Goal: Information Seeking & Learning: Learn about a topic

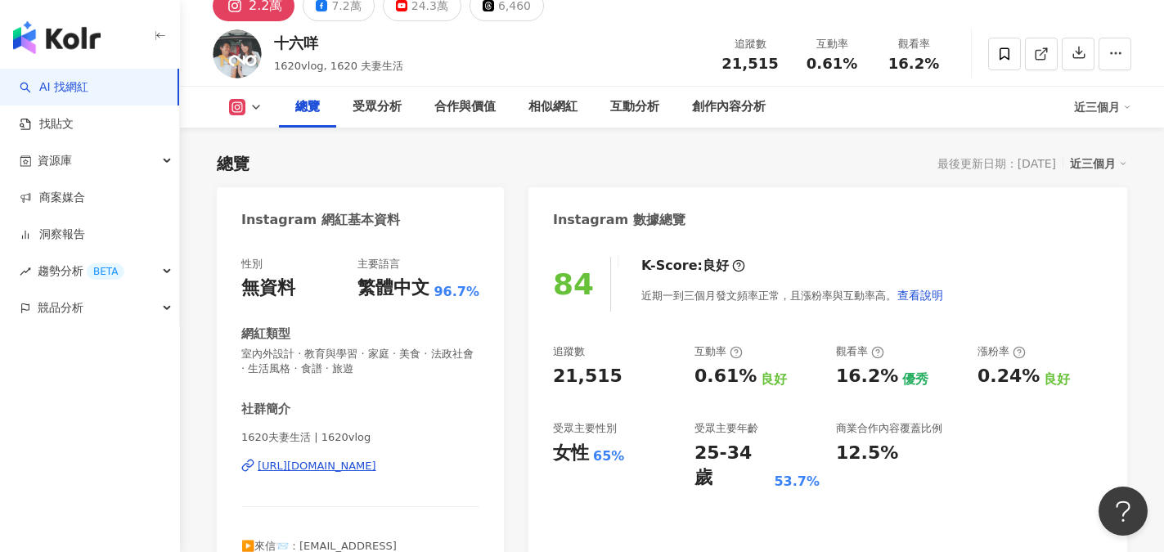
scroll to position [164, 0]
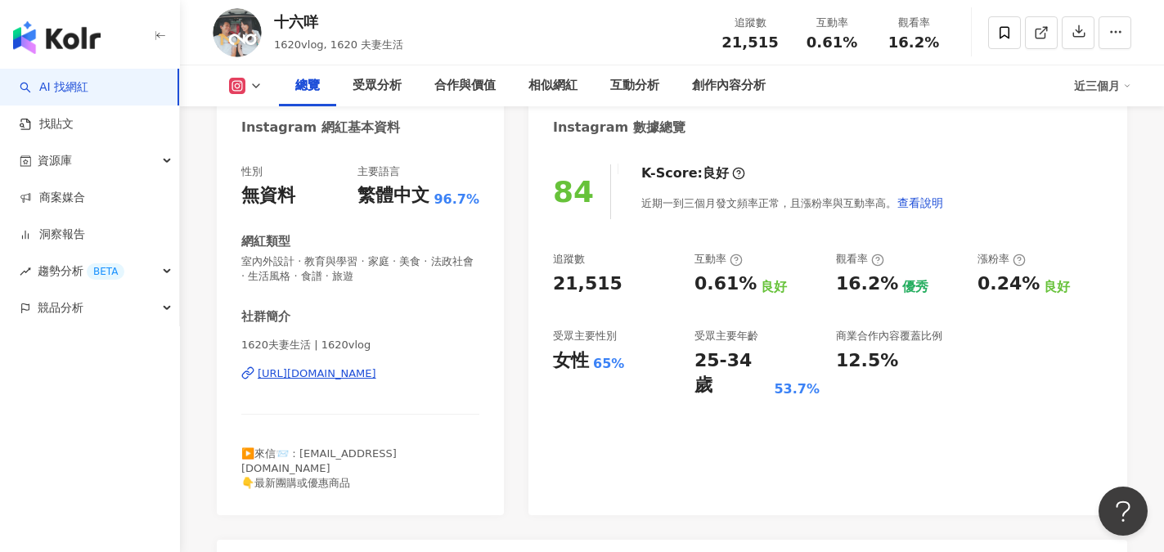
click at [347, 375] on div "https://www.instagram.com/1620vlog/" at bounding box center [317, 373] width 119 height 15
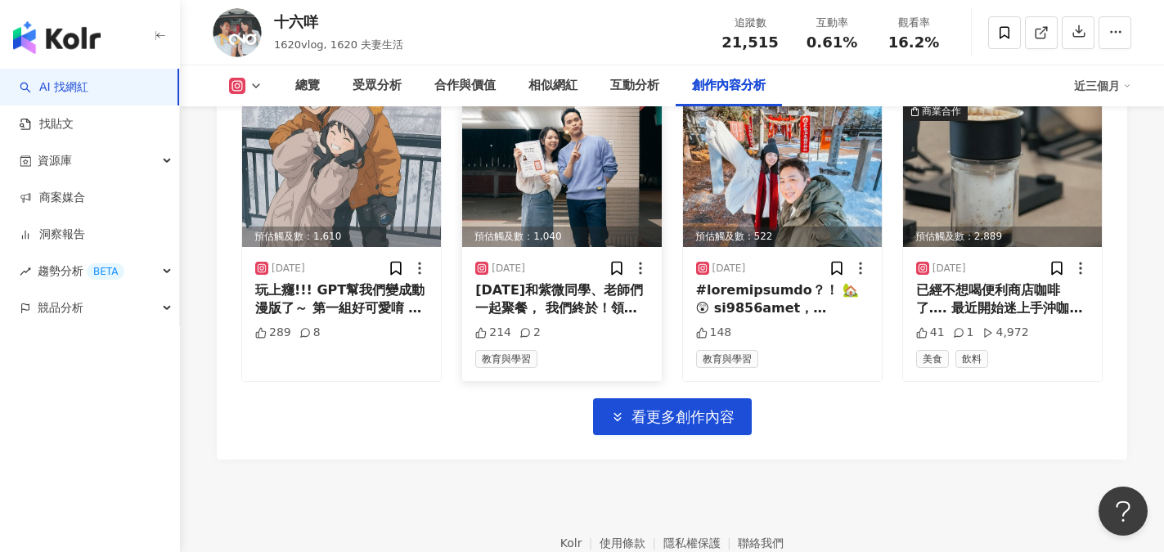
scroll to position [5764, 0]
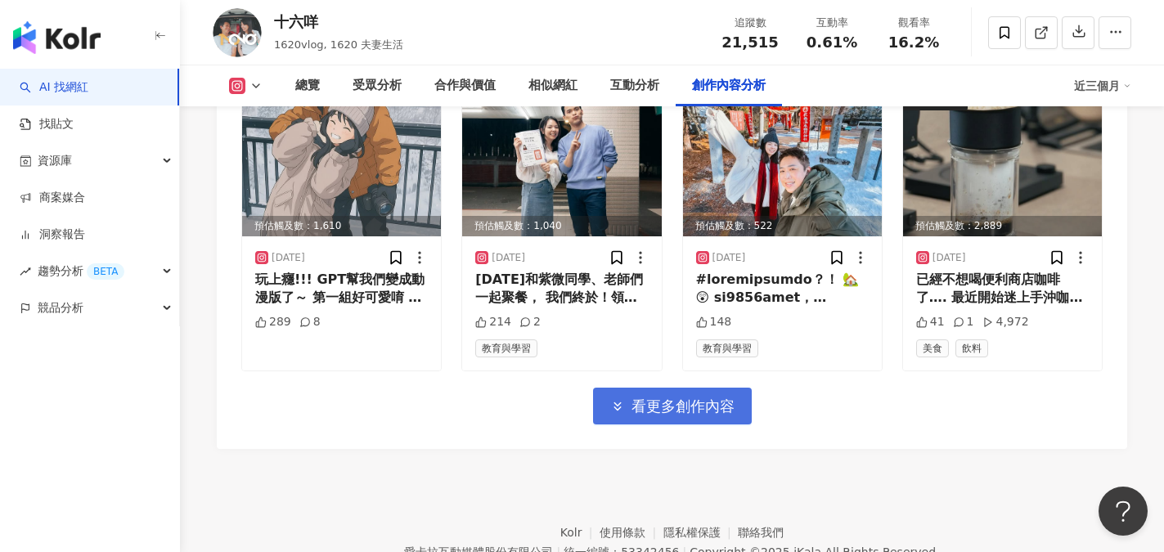
click at [682, 398] on span "看更多創作內容" at bounding box center [683, 407] width 103 height 18
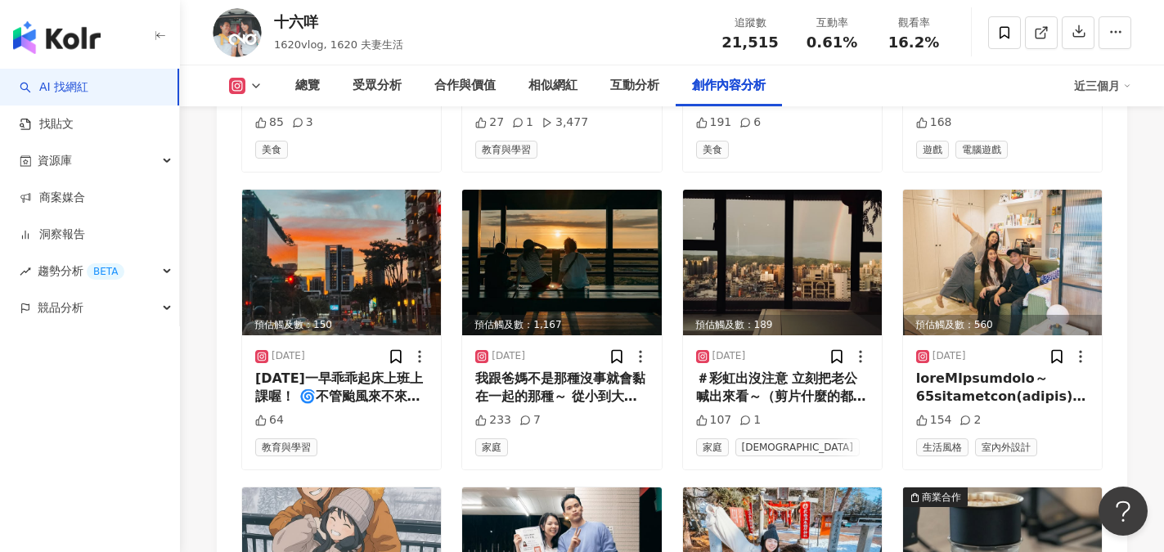
scroll to position [5355, 0]
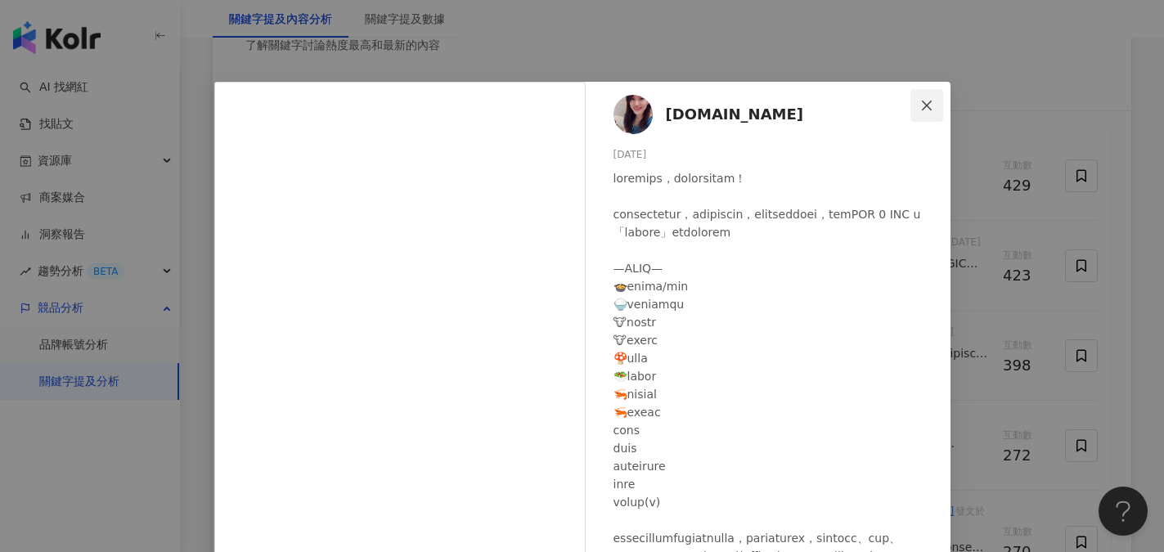
click at [920, 104] on icon "close" at bounding box center [926, 105] width 13 height 13
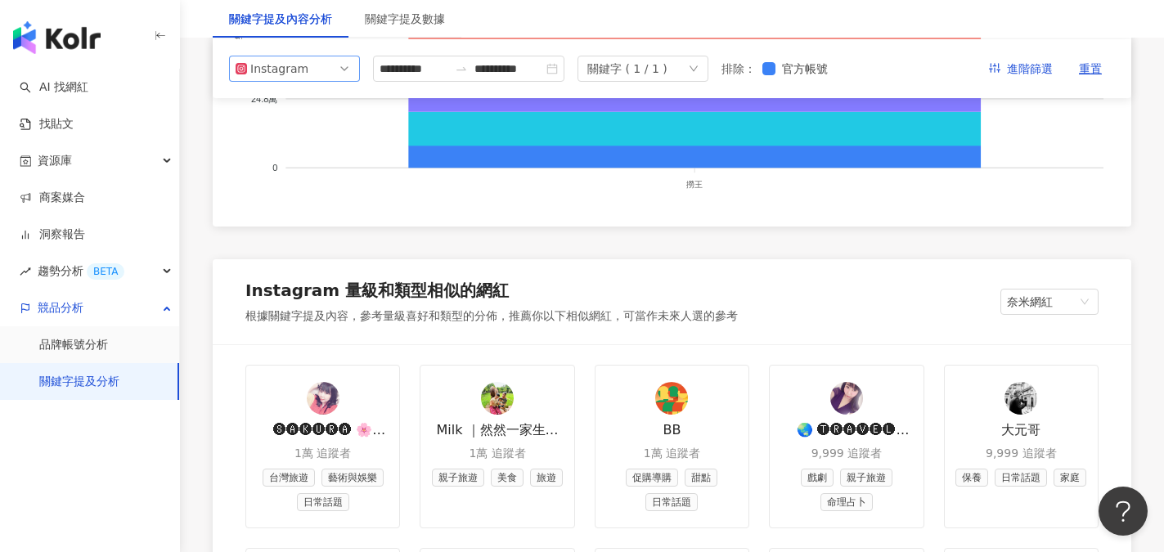
scroll to position [1391, 0]
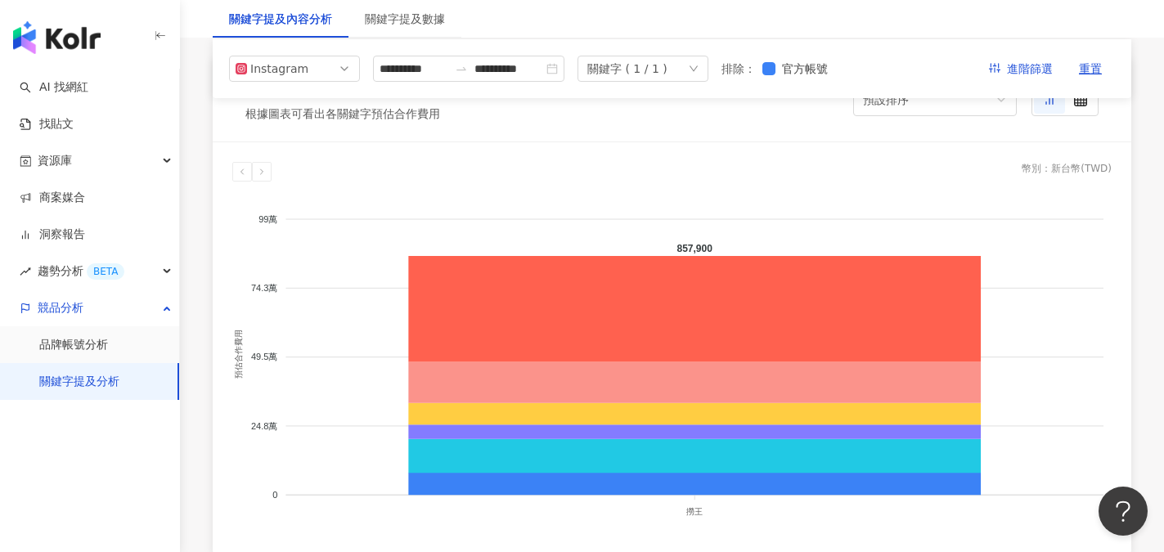
scroll to position [1718, 0]
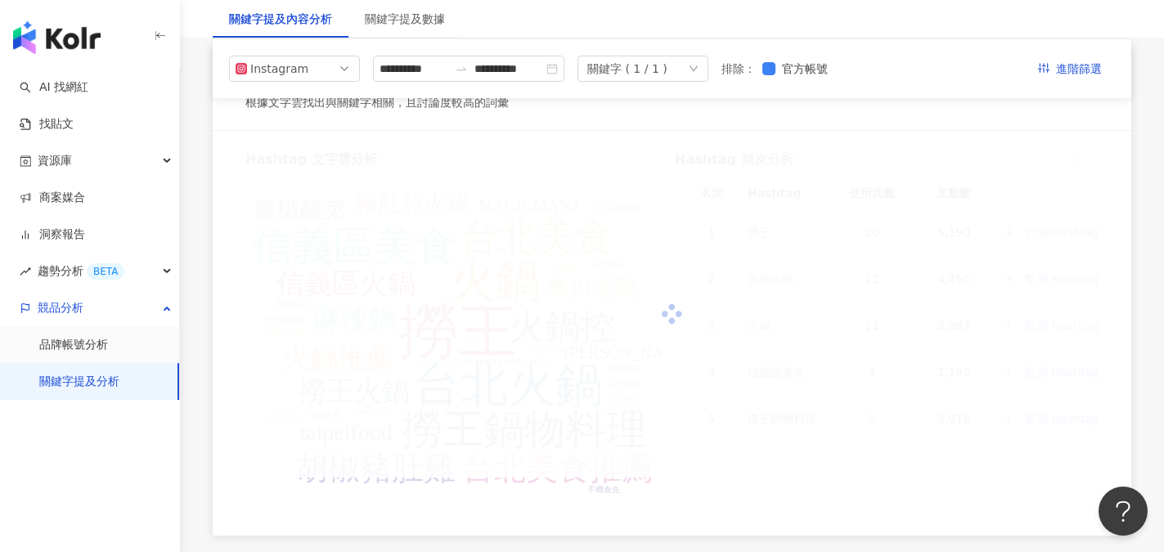
type input "**********"
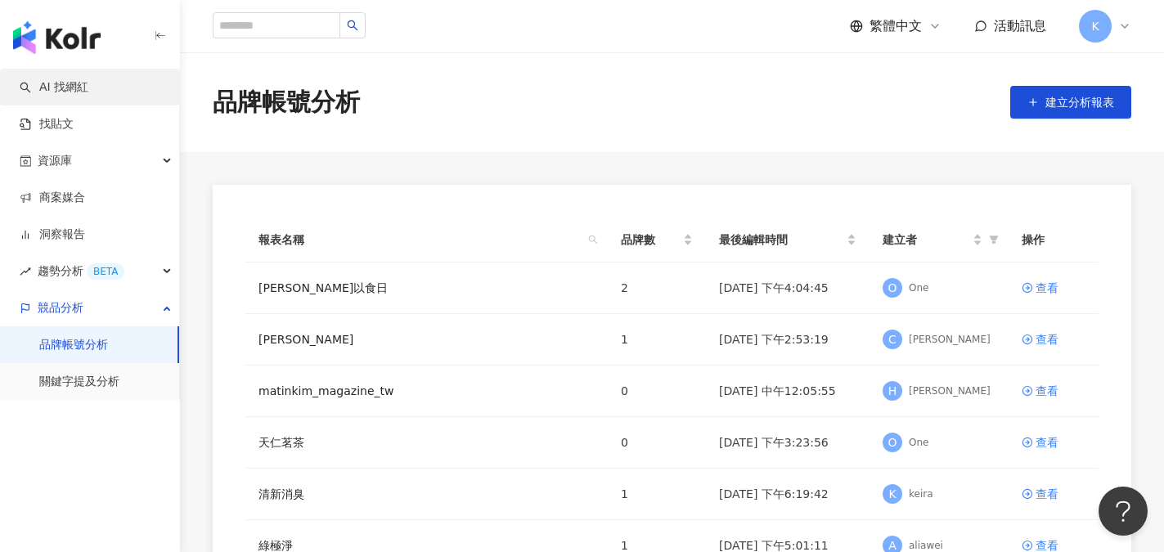
click at [65, 88] on link "AI 找網紅" at bounding box center [54, 87] width 69 height 16
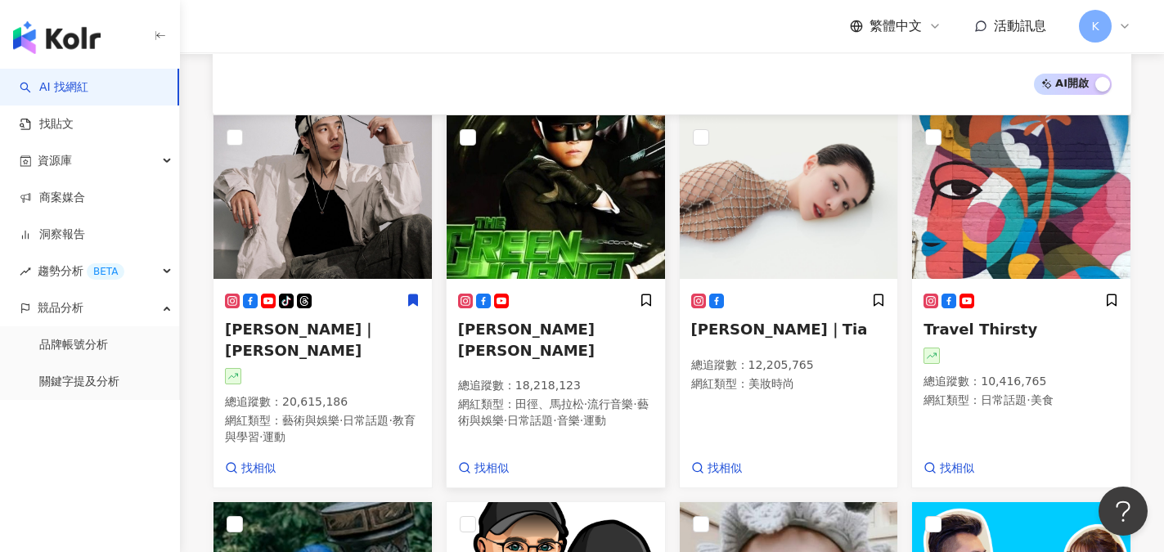
scroll to position [327, 0]
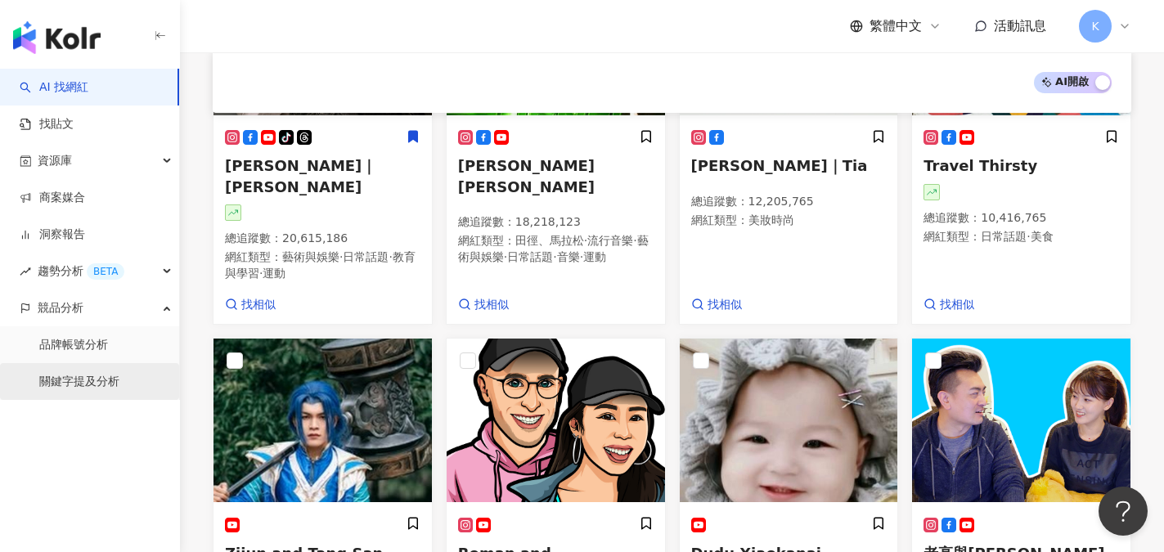
click at [89, 378] on link "關鍵字提及分析" at bounding box center [79, 382] width 80 height 16
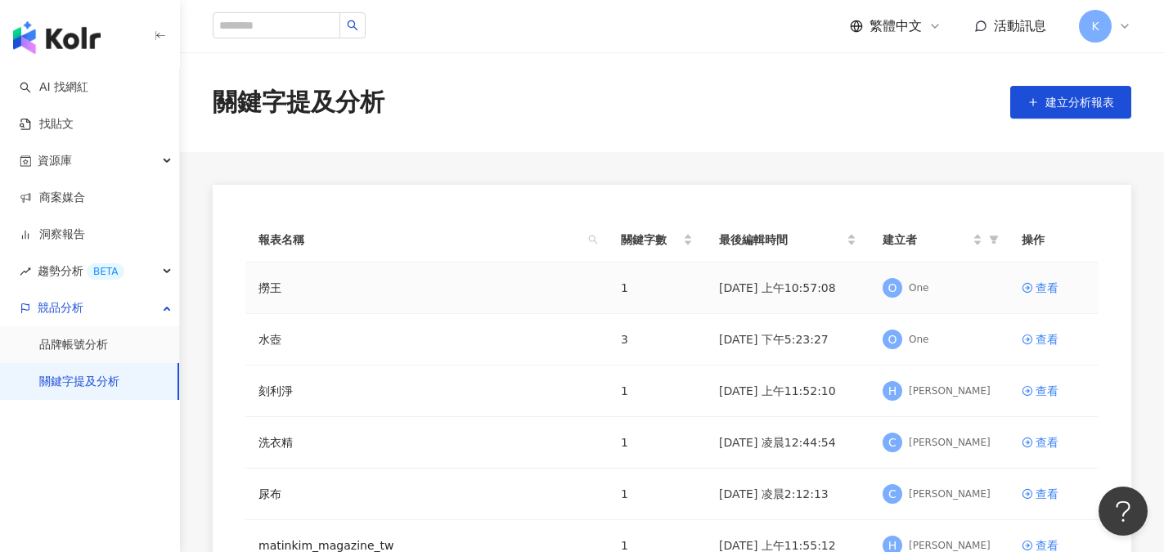
click at [304, 300] on td "撈王" at bounding box center [426, 289] width 362 height 52
click at [1040, 287] on div "查看" at bounding box center [1047, 288] width 23 height 18
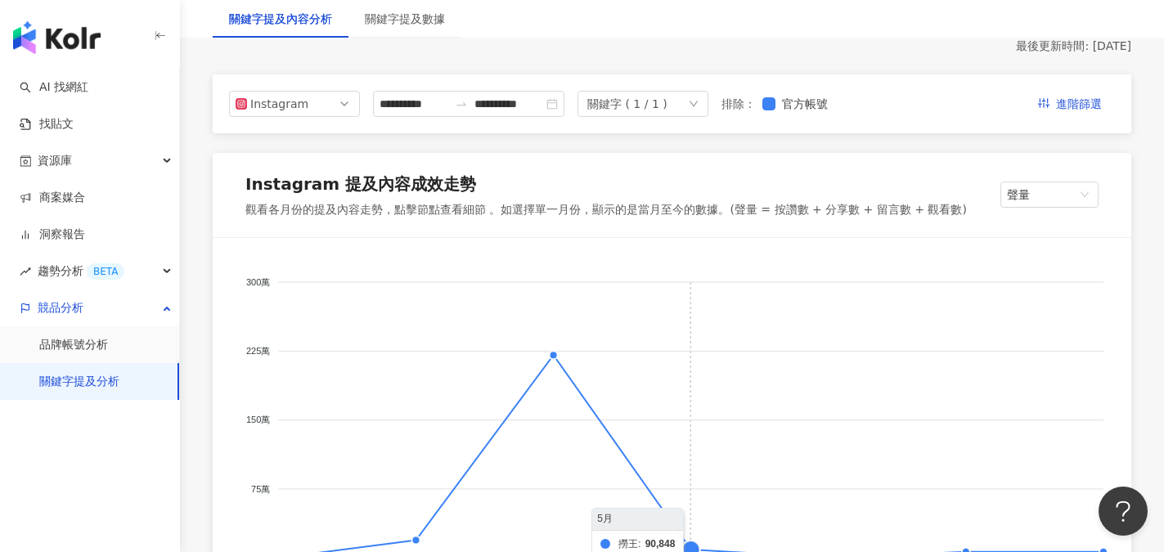
scroll to position [245, 0]
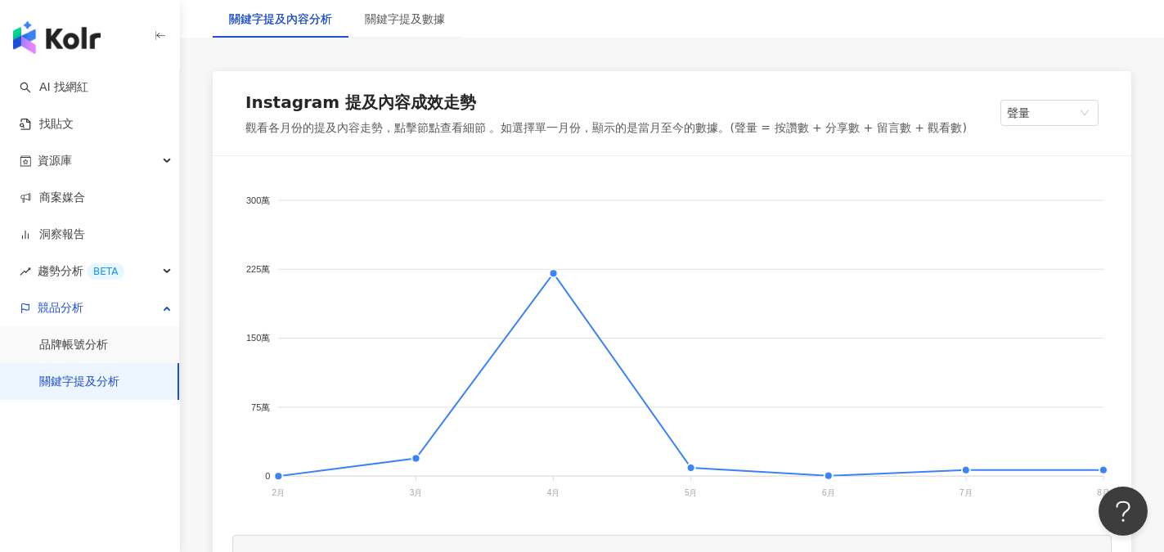
drag, startPoint x: 936, startPoint y: 541, endPoint x: 1018, endPoint y: 542, distance: 82.6
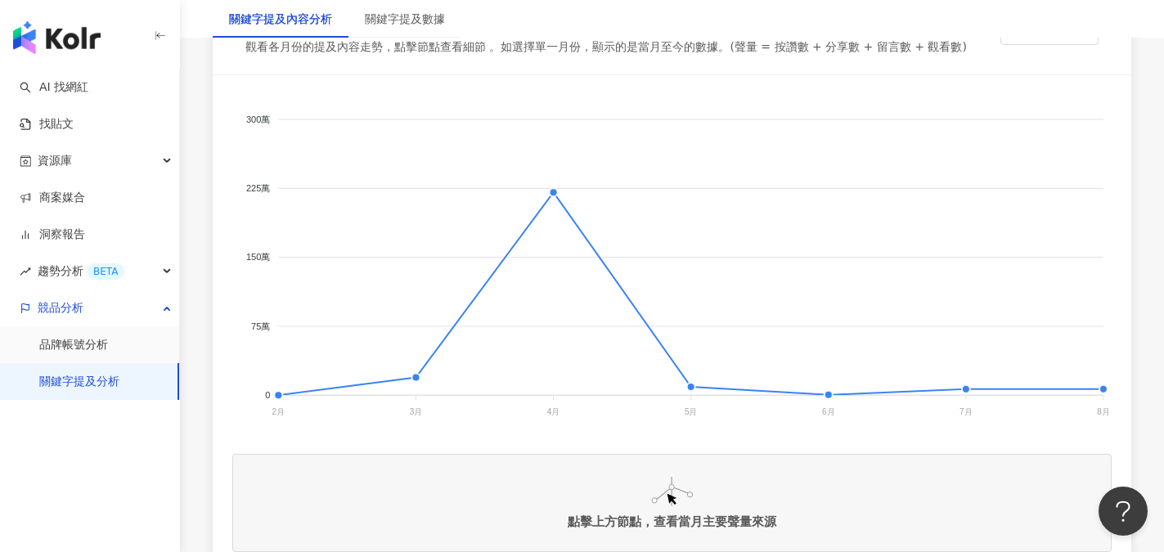
scroll to position [327, 0]
click at [553, 191] on foreignobject at bounding box center [671, 257] width 879 height 327
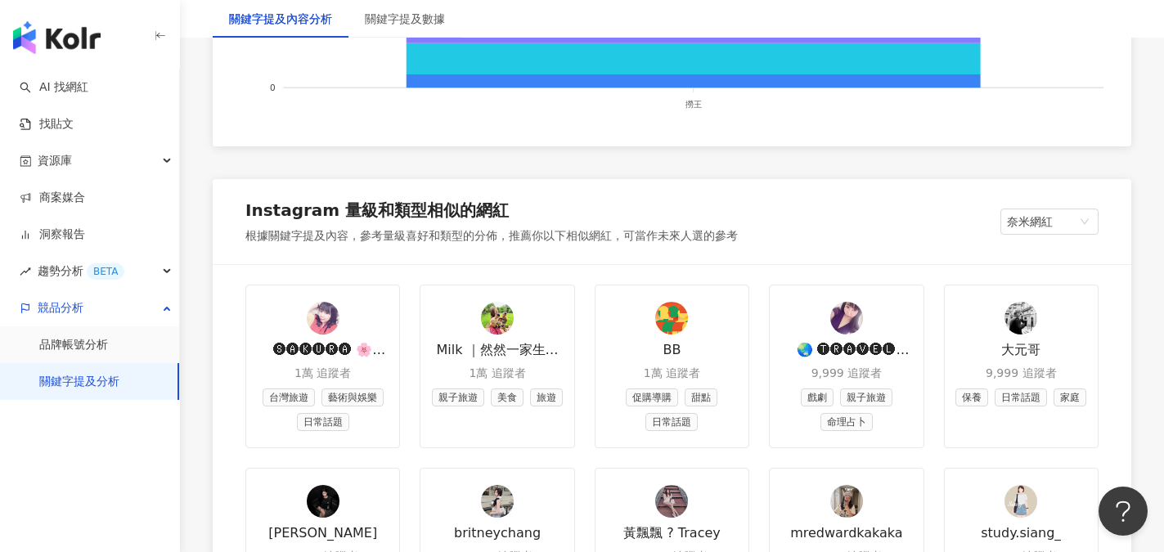
scroll to position [1800, 0]
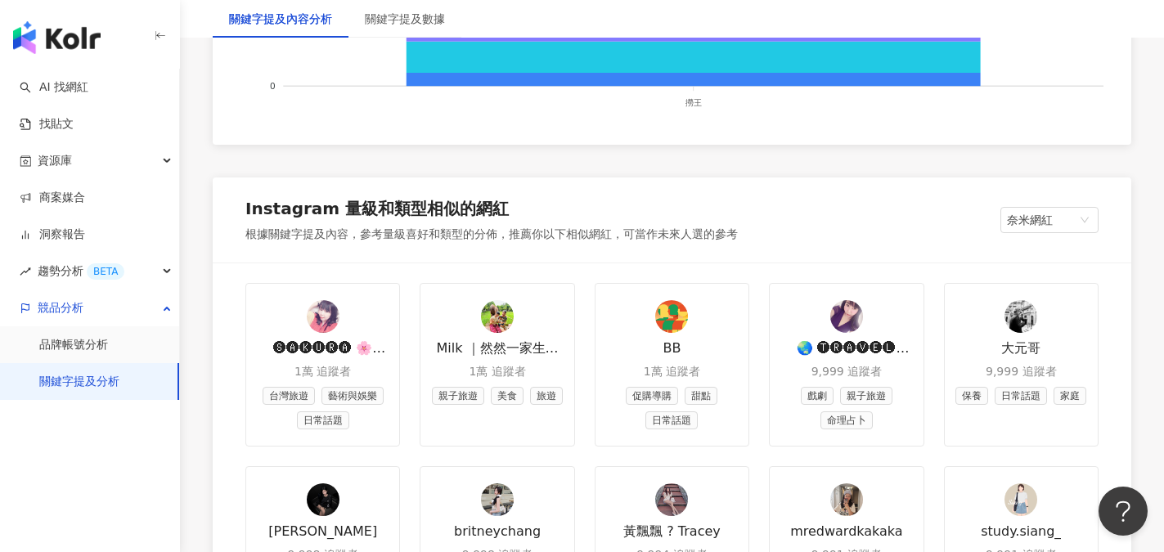
click at [503, 318] on img at bounding box center [497, 316] width 33 height 33
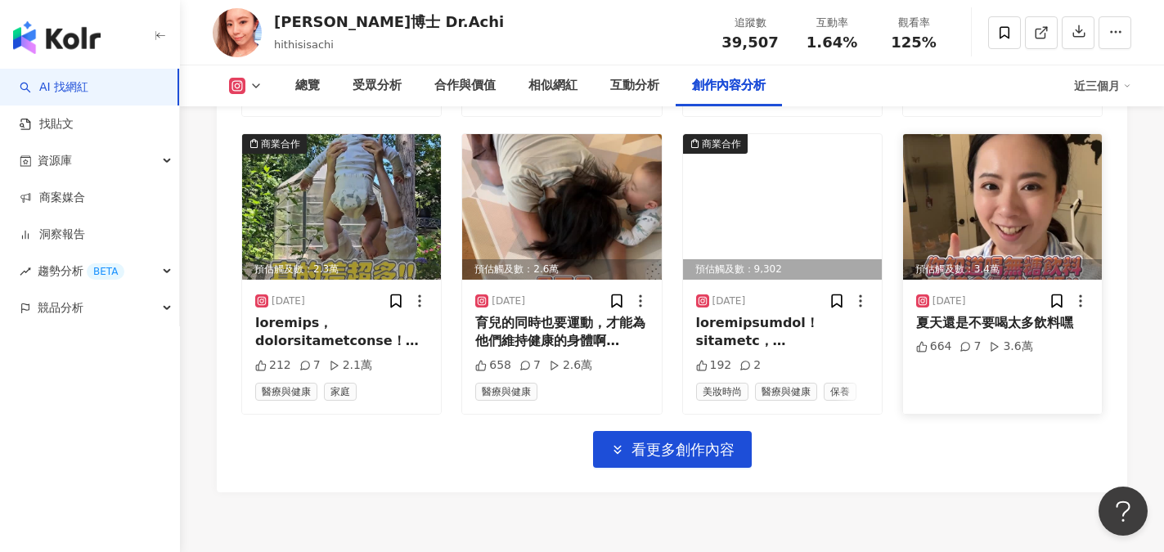
scroll to position [5882, 0]
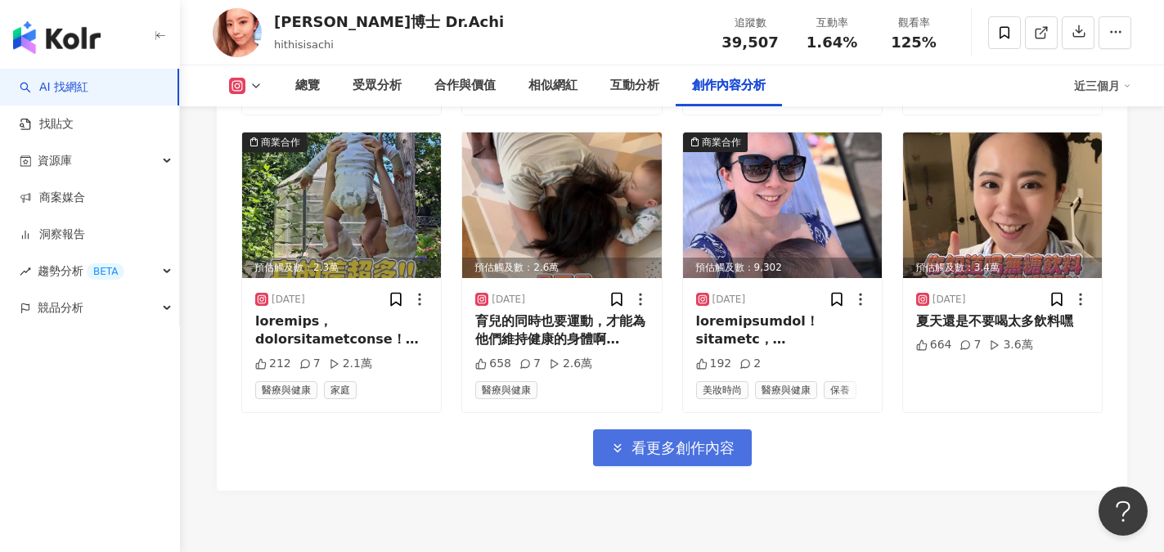
click at [713, 439] on span "看更多創作內容" at bounding box center [683, 448] width 103 height 18
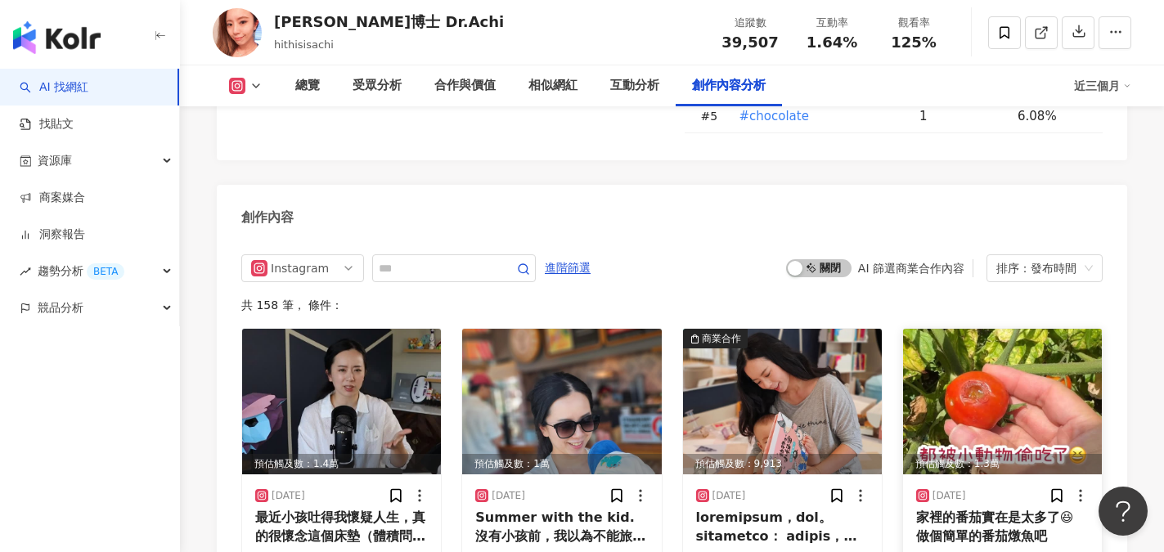
scroll to position [5064, 0]
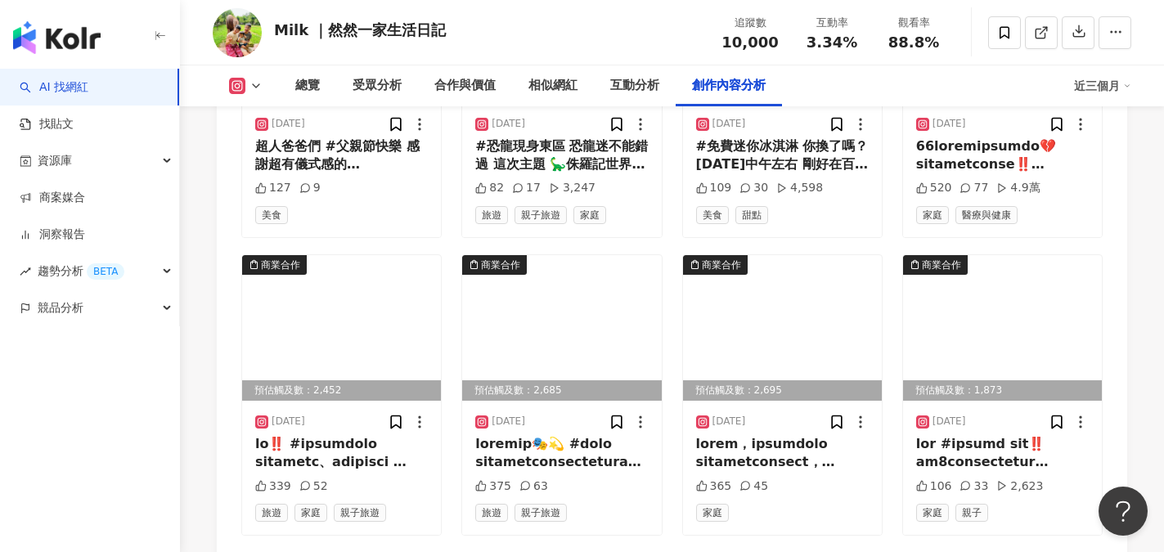
scroll to position [5317, 0]
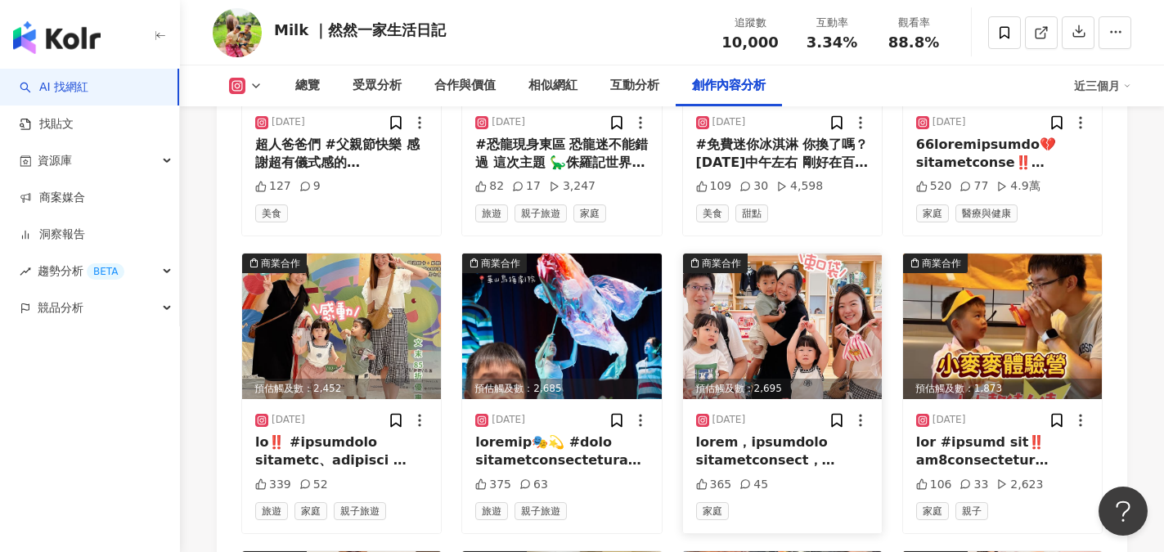
click at [803, 326] on img at bounding box center [782, 327] width 199 height 146
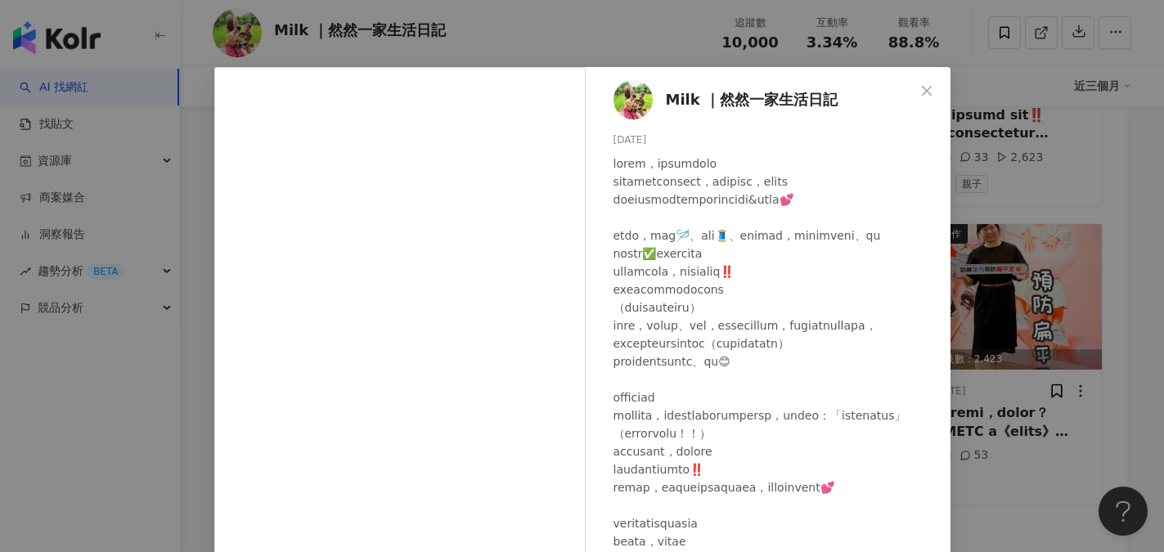
scroll to position [0, 0]
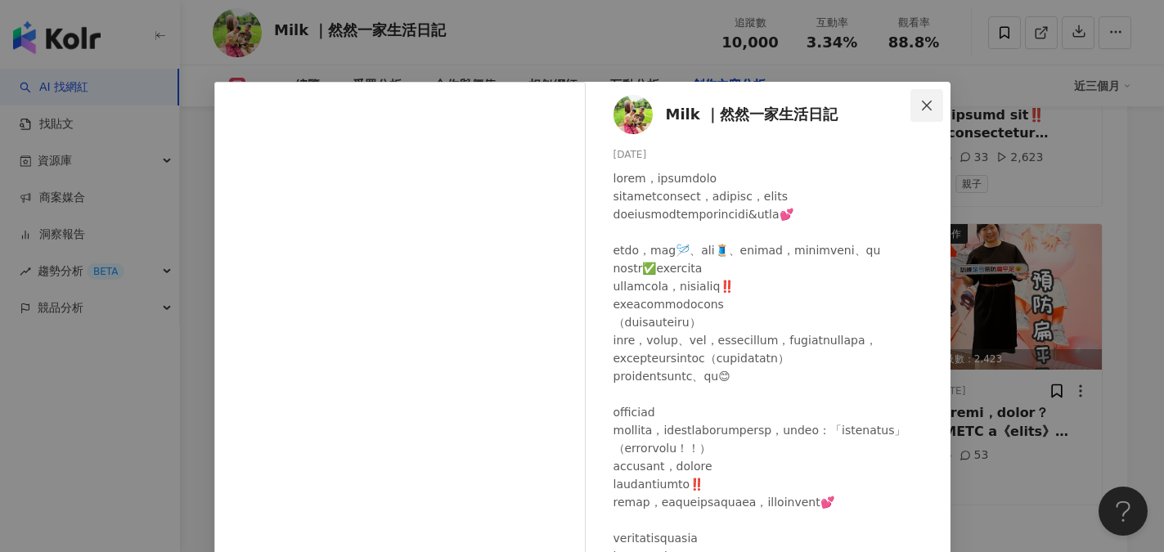
click at [920, 101] on icon "close" at bounding box center [926, 105] width 13 height 13
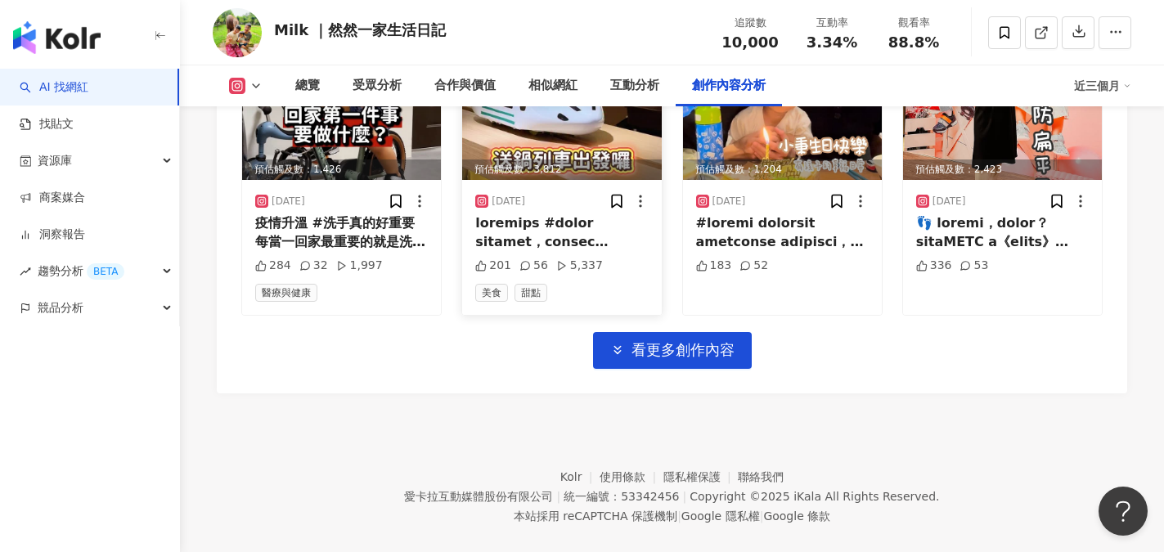
scroll to position [5835, 0]
click at [661, 340] on span "看更多創作內容" at bounding box center [683, 349] width 103 height 18
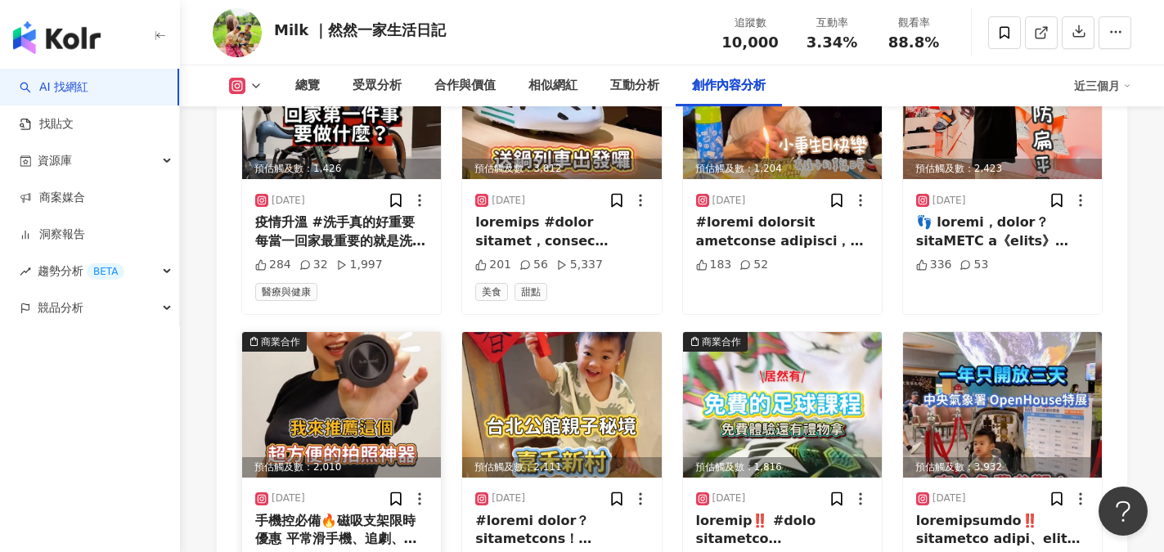
click at [349, 394] on img at bounding box center [341, 405] width 199 height 146
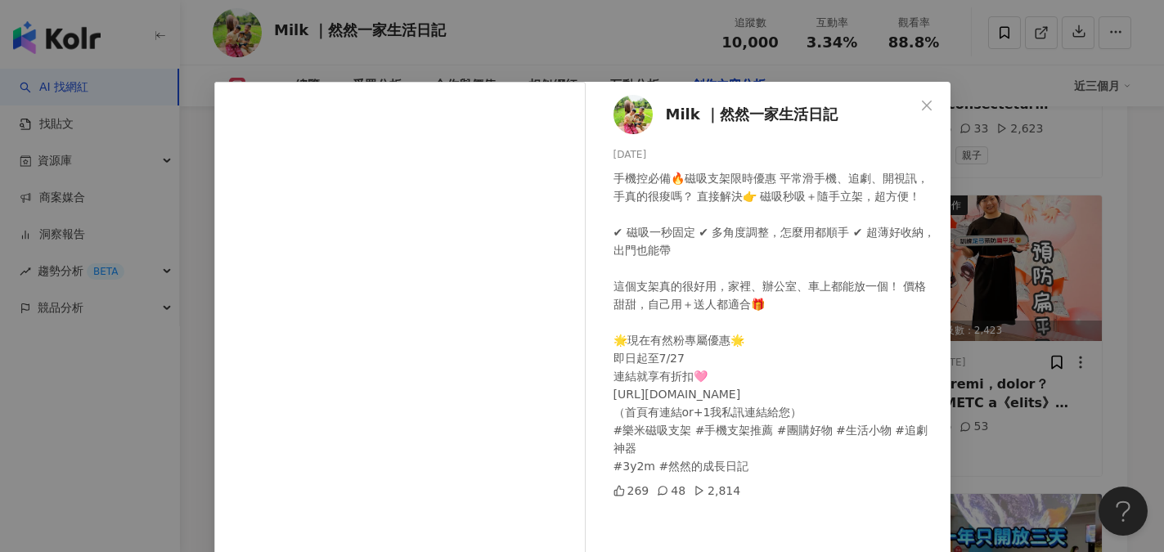
scroll to position [5672, 0]
click at [922, 100] on icon "close" at bounding box center [926, 105] width 13 height 13
